Goal: Task Accomplishment & Management: Manage account settings

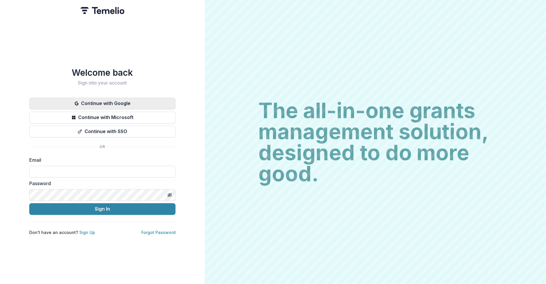
click at [126, 103] on button "Continue with Google" at bounding box center [102, 104] width 146 height 12
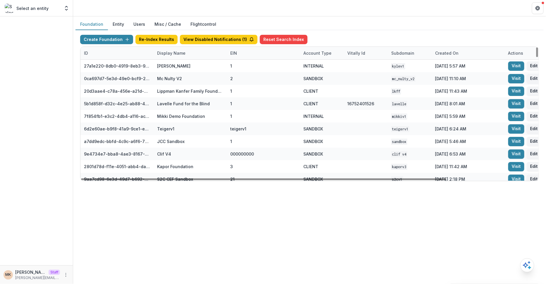
click at [168, 55] on div "Display Name" at bounding box center [171, 53] width 35 height 6
click at [169, 68] on input at bounding box center [189, 65] width 70 height 9
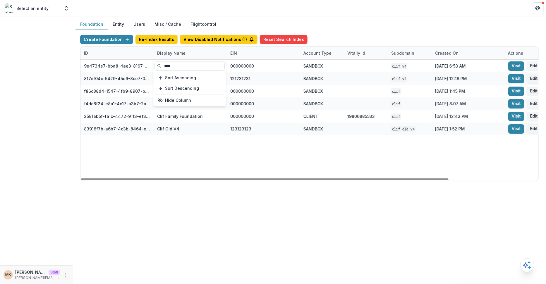
type input "****"
click at [395, 22] on div "Foundation Entity Users Misc / Cache Flightcontrol" at bounding box center [309, 24] width 468 height 11
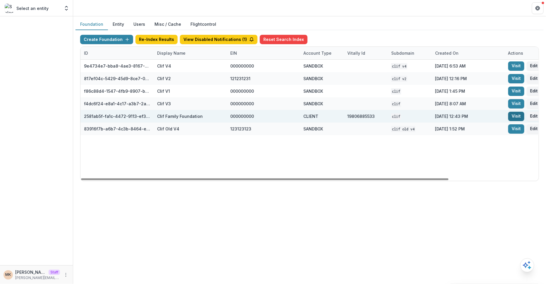
click at [518, 115] on link "Visit" at bounding box center [516, 116] width 16 height 9
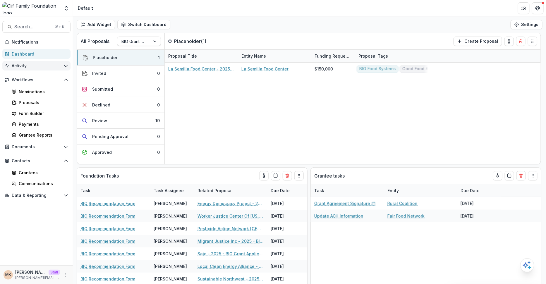
click at [30, 68] on button "Activity" at bounding box center [36, 65] width 68 height 9
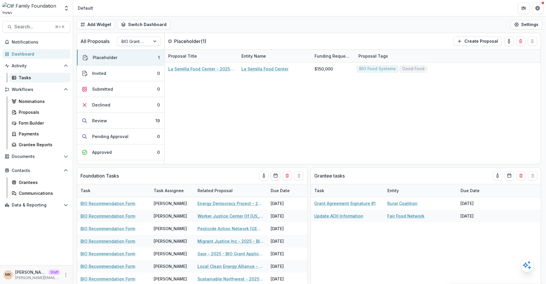
click at [29, 77] on div "Tasks" at bounding box center [42, 78] width 47 height 6
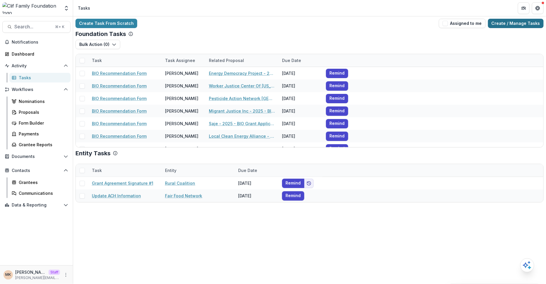
click at [505, 24] on link "Create / Manage Tasks" at bounding box center [516, 23] width 56 height 9
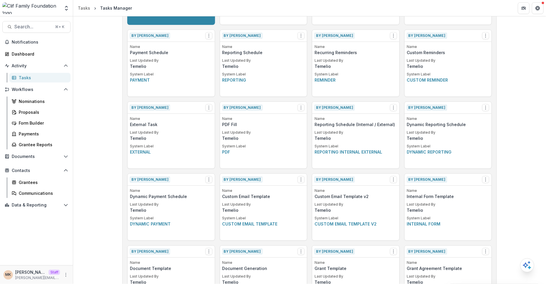
scroll to position [350, 0]
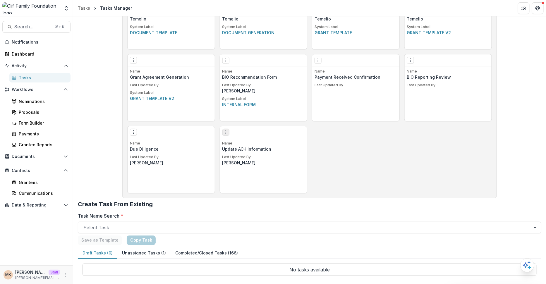
click at [226, 130] on icon "Options" at bounding box center [225, 132] width 5 height 5
click at [236, 141] on link "Edit" at bounding box center [259, 144] width 72 height 10
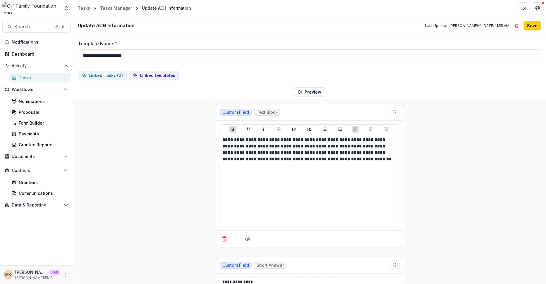
click at [150, 80] on div "Linked Tasks ( 0 ) Linked templates" at bounding box center [309, 75] width 473 height 19
click at [149, 75] on button "Linked templates" at bounding box center [154, 75] width 50 height 9
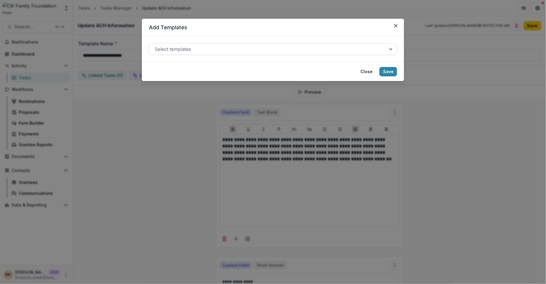
click at [145, 121] on div "Add Templates Select templates Close Save" at bounding box center [273, 142] width 546 height 284
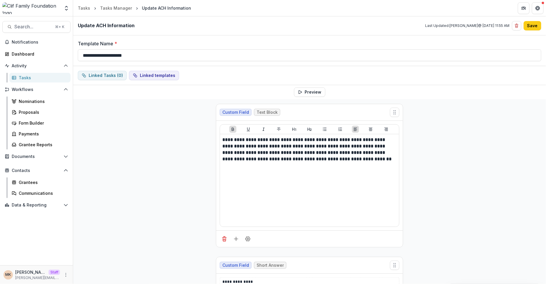
click at [24, 28] on span "Search..." at bounding box center [32, 27] width 37 height 6
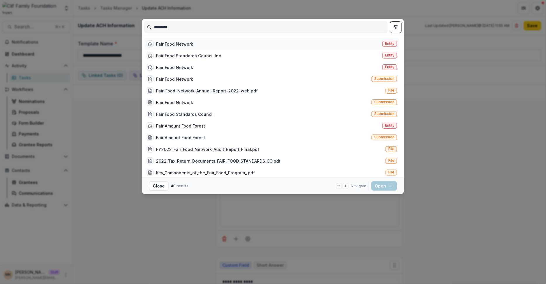
type input "*********"
click at [201, 45] on div "Fair Food Network Entity" at bounding box center [271, 44] width 255 height 12
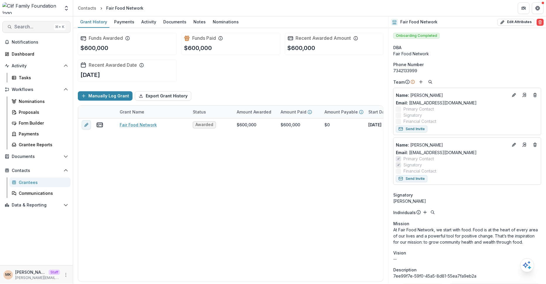
click at [33, 25] on span "Search..." at bounding box center [32, 27] width 37 height 6
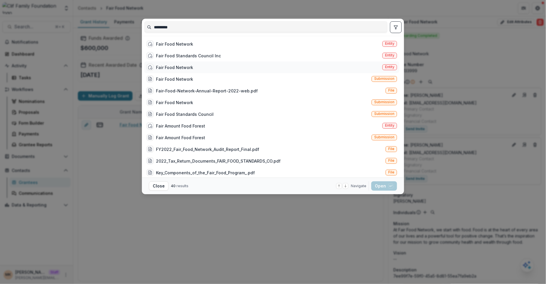
type input "*********"
click at [269, 66] on div "Fair Food Network Entity" at bounding box center [271, 67] width 255 height 12
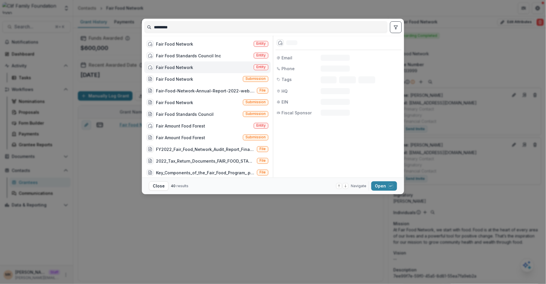
click at [269, 66] on div "Fair Food Network Entity" at bounding box center [207, 67] width 126 height 12
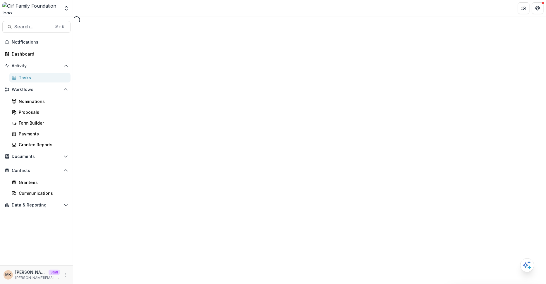
select select "********"
